Goal: Browse casually

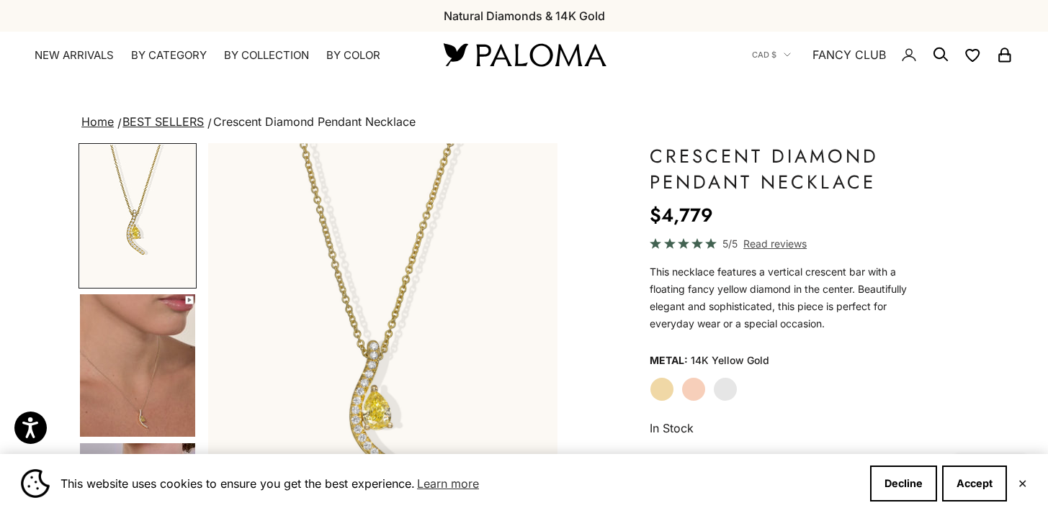
scroll to position [22, 0]
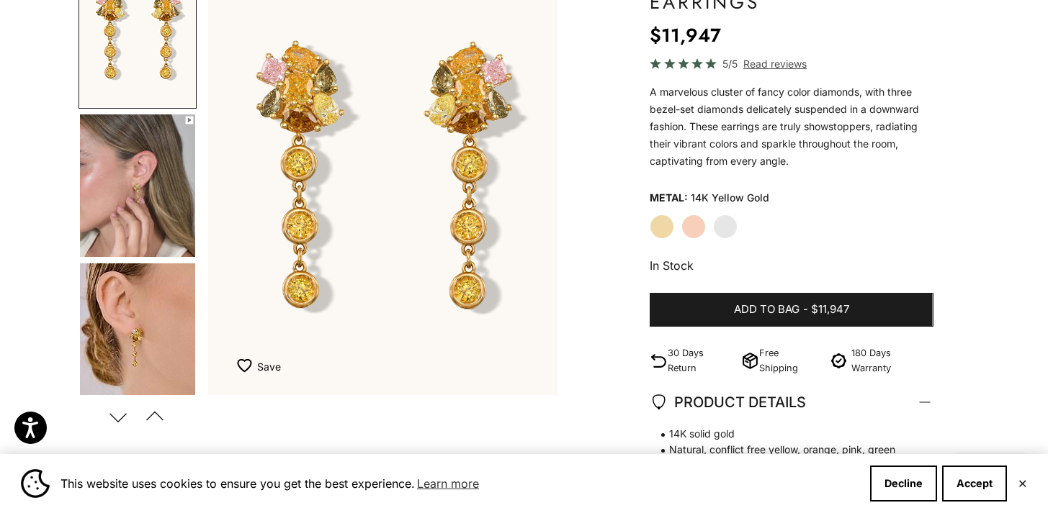
scroll to position [184, 0]
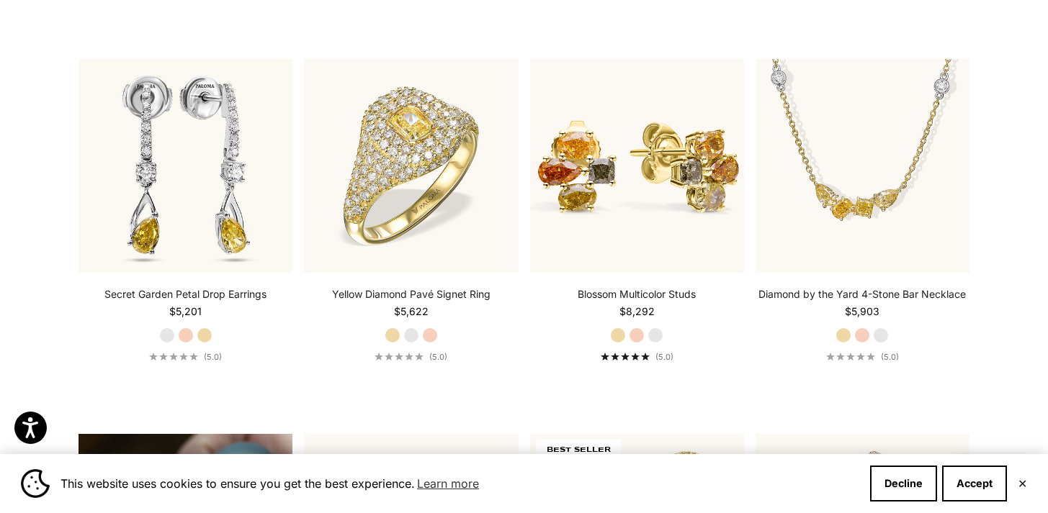
scroll to position [747, 0]
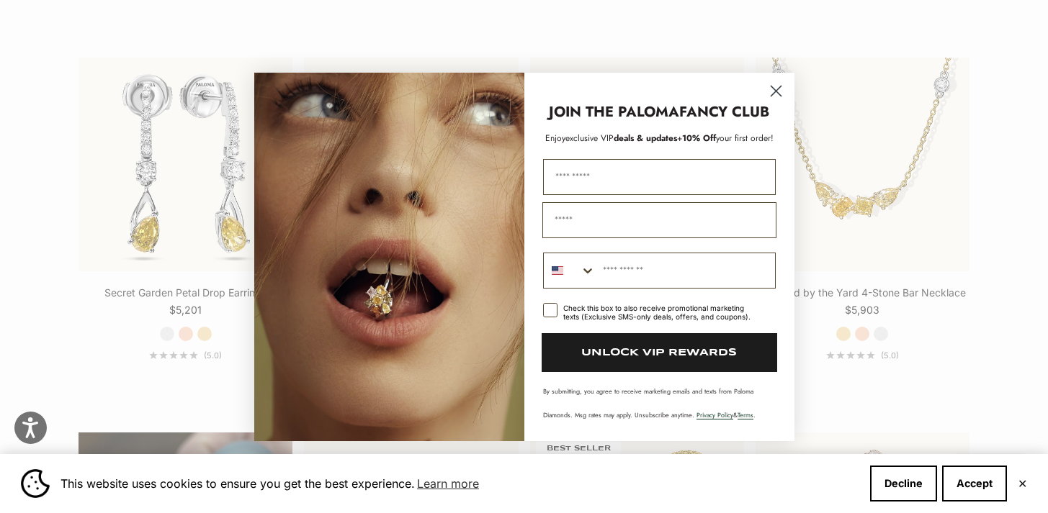
click at [777, 90] on circle "Close dialog" at bounding box center [775, 90] width 24 height 24
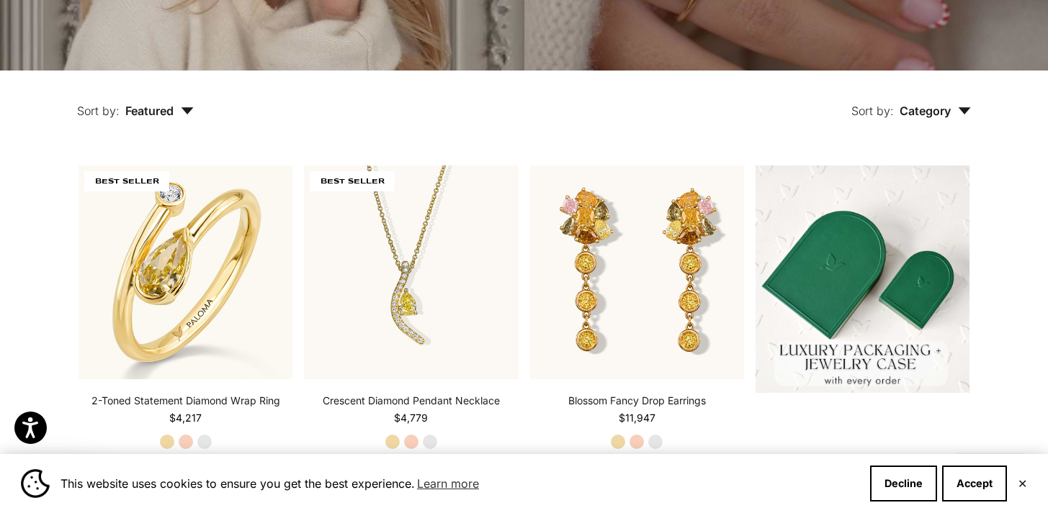
scroll to position [0, 0]
